Goal: Find specific page/section: Find specific page/section

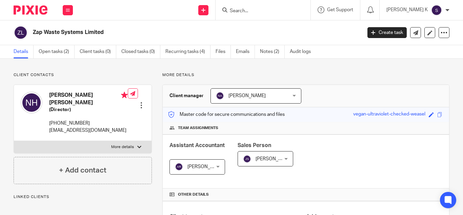
click at [259, 8] on div at bounding box center [263, 10] width 95 height 20
click at [260, 9] on input "Search" at bounding box center [259, 11] width 61 height 6
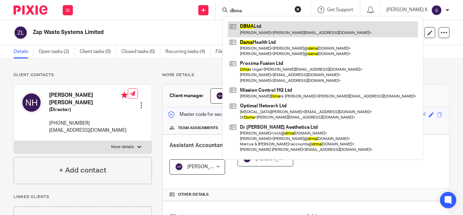
type input "dbma"
click at [289, 29] on link at bounding box center [323, 29] width 190 height 16
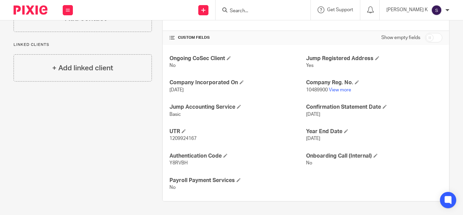
scroll to position [206, 0]
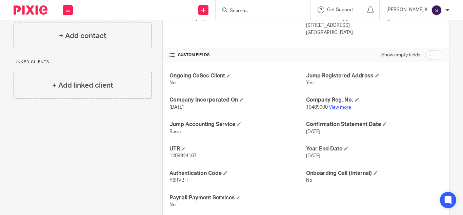
click at [340, 106] on link "View more" at bounding box center [340, 107] width 22 height 5
